Goal: Information Seeking & Learning: Learn about a topic

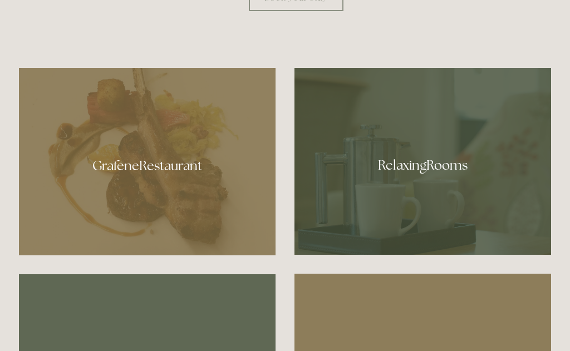
scroll to position [569, 0]
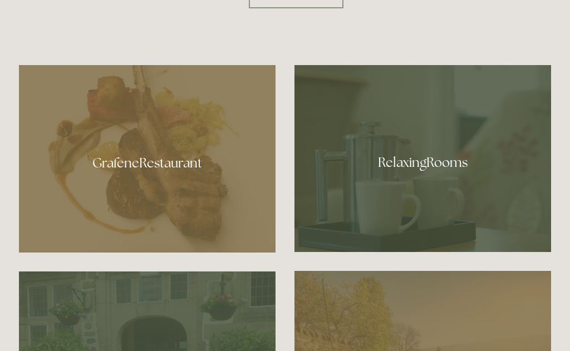
click at [137, 208] on div at bounding box center [147, 160] width 257 height 188
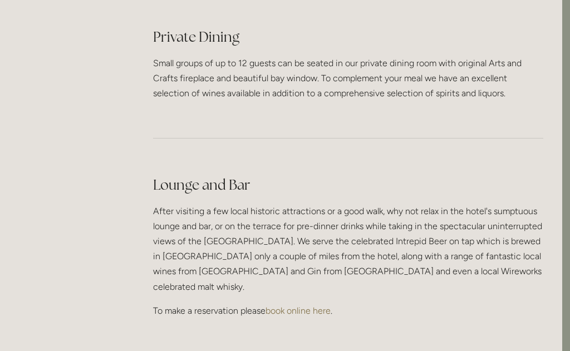
scroll to position [2664, 8]
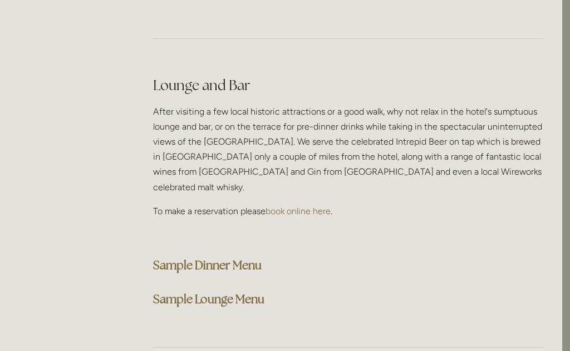
scroll to position [2796, 8]
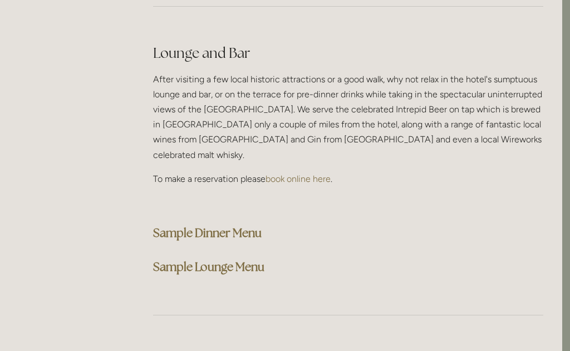
click at [203, 226] on strong "Sample Dinner Menu" at bounding box center [207, 233] width 109 height 15
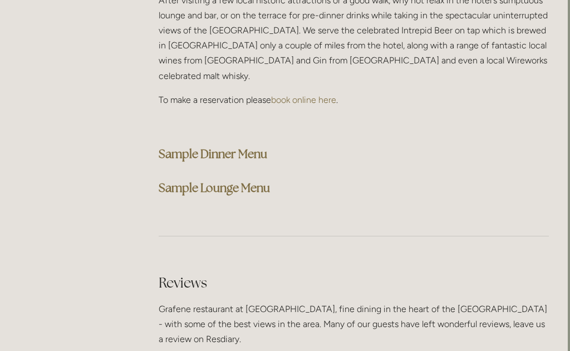
scroll to position [2867, 2]
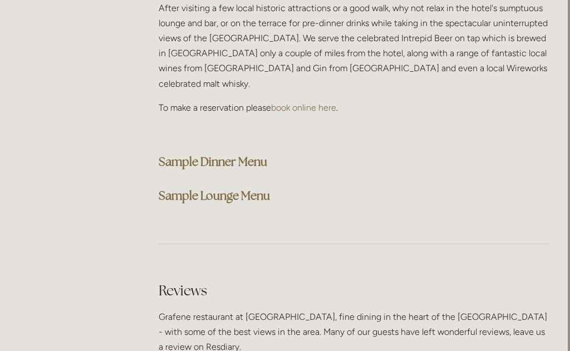
click at [219, 155] on strong "Sample Dinner Menu" at bounding box center [213, 162] width 109 height 15
click at [210, 188] on strong "Sample Lounge Menu" at bounding box center [214, 195] width 111 height 15
click at [187, 188] on strong "Sample Lounge Menu" at bounding box center [214, 195] width 111 height 15
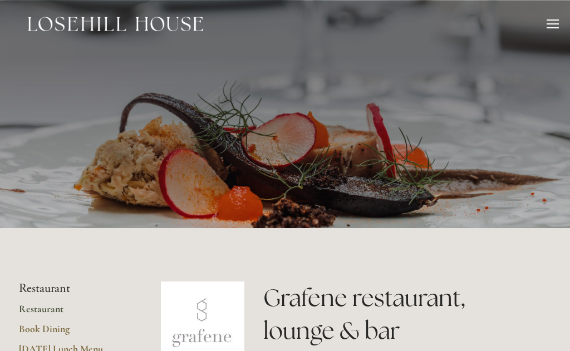
scroll to position [2868, 2]
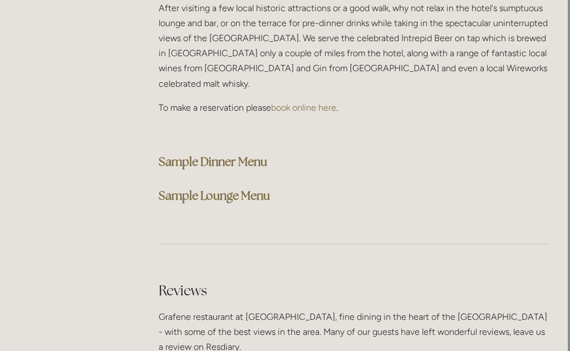
click at [192, 188] on strong "Sample Lounge Menu" at bounding box center [214, 195] width 111 height 15
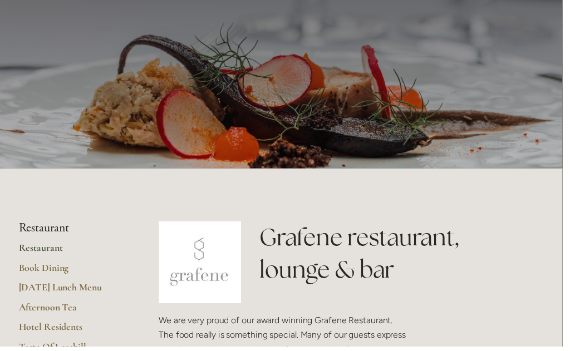
scroll to position [57, 0]
